Goal: Find specific page/section: Find specific page/section

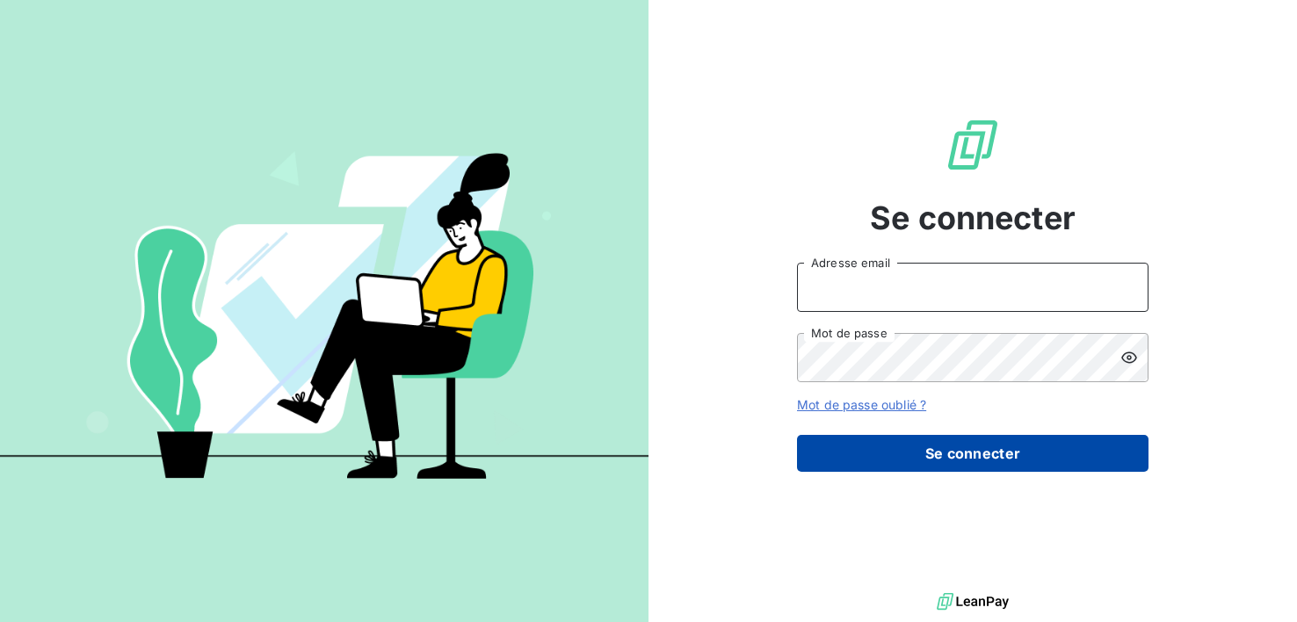
type input "finances@ccb-antilles.com"
click at [971, 461] on button "Se connecter" at bounding box center [972, 453] width 351 height 37
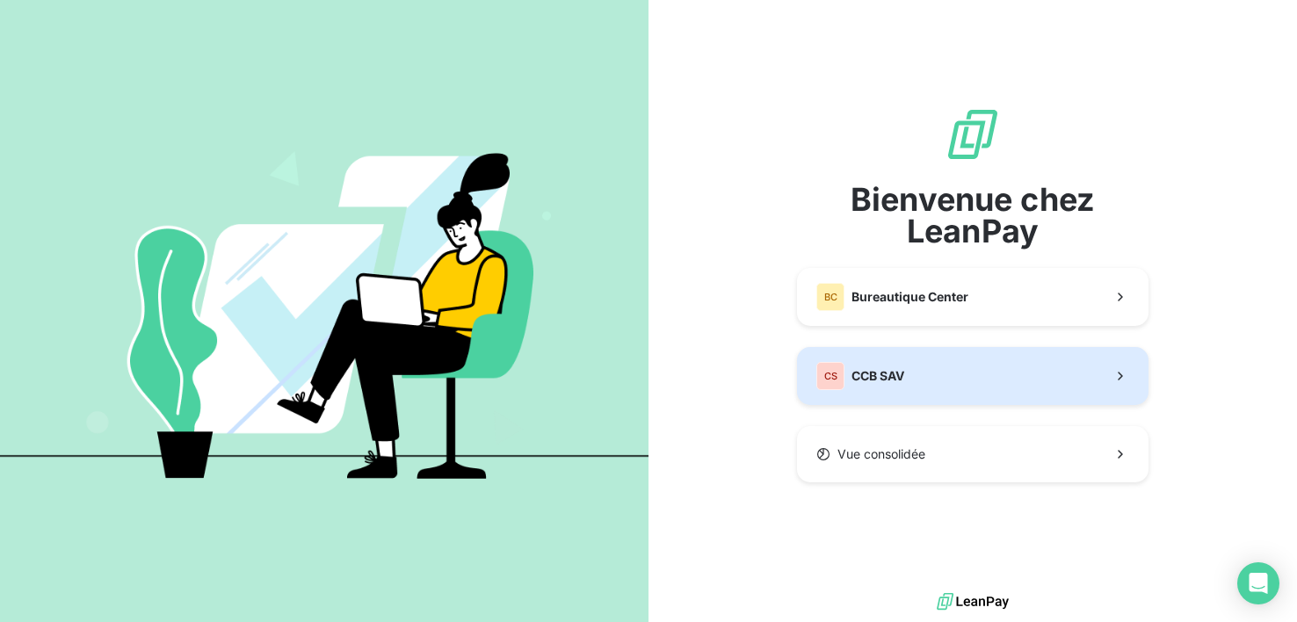
click at [960, 377] on button "CS CCB SAV" at bounding box center [972, 376] width 351 height 58
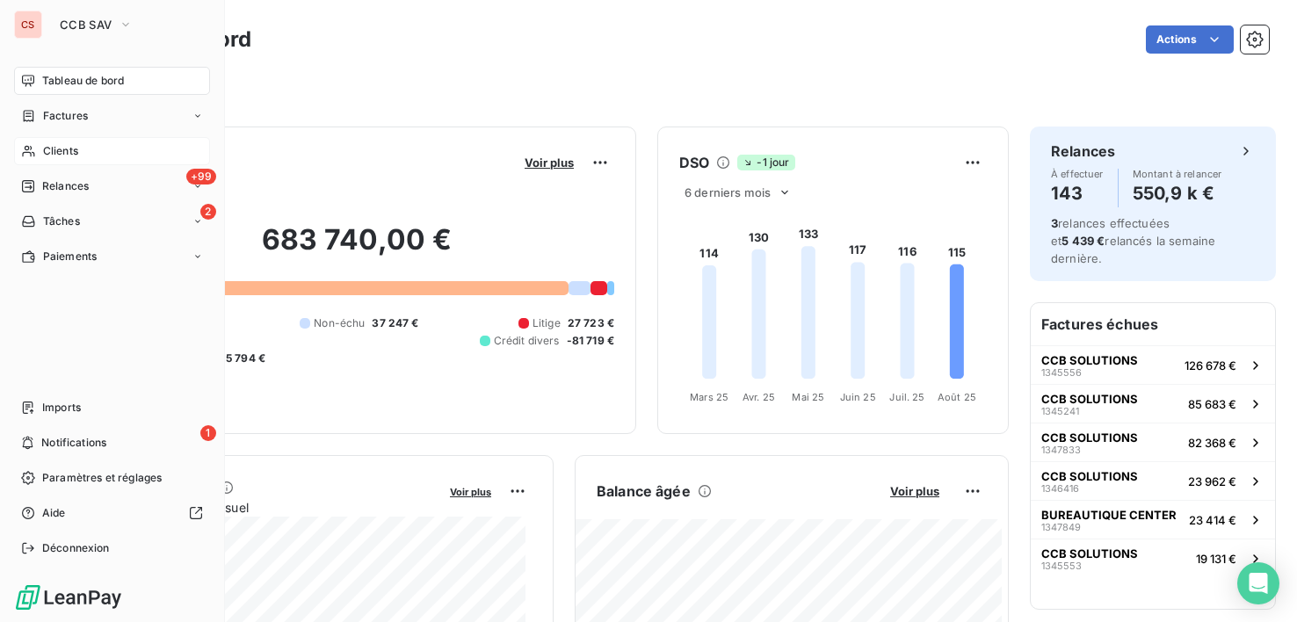
click at [60, 148] on span "Clients" at bounding box center [60, 151] width 35 height 16
